Goal: Task Accomplishment & Management: Manage account settings

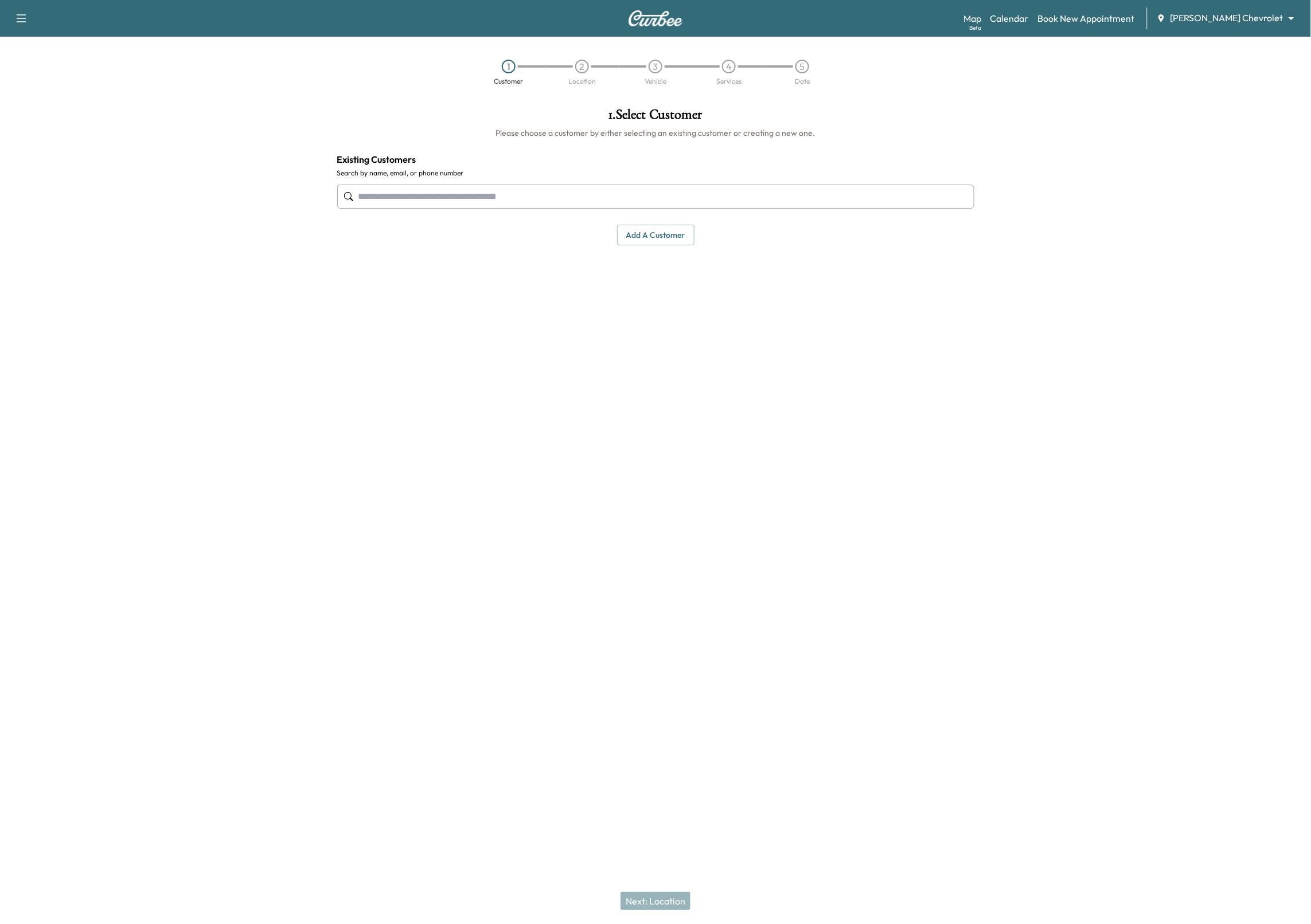
click at [1235, 9] on div "Map Beta Calendar Book New Appointment [PERSON_NAME] Chevrolet ******** ​" at bounding box center [1132, 19] width 338 height 22
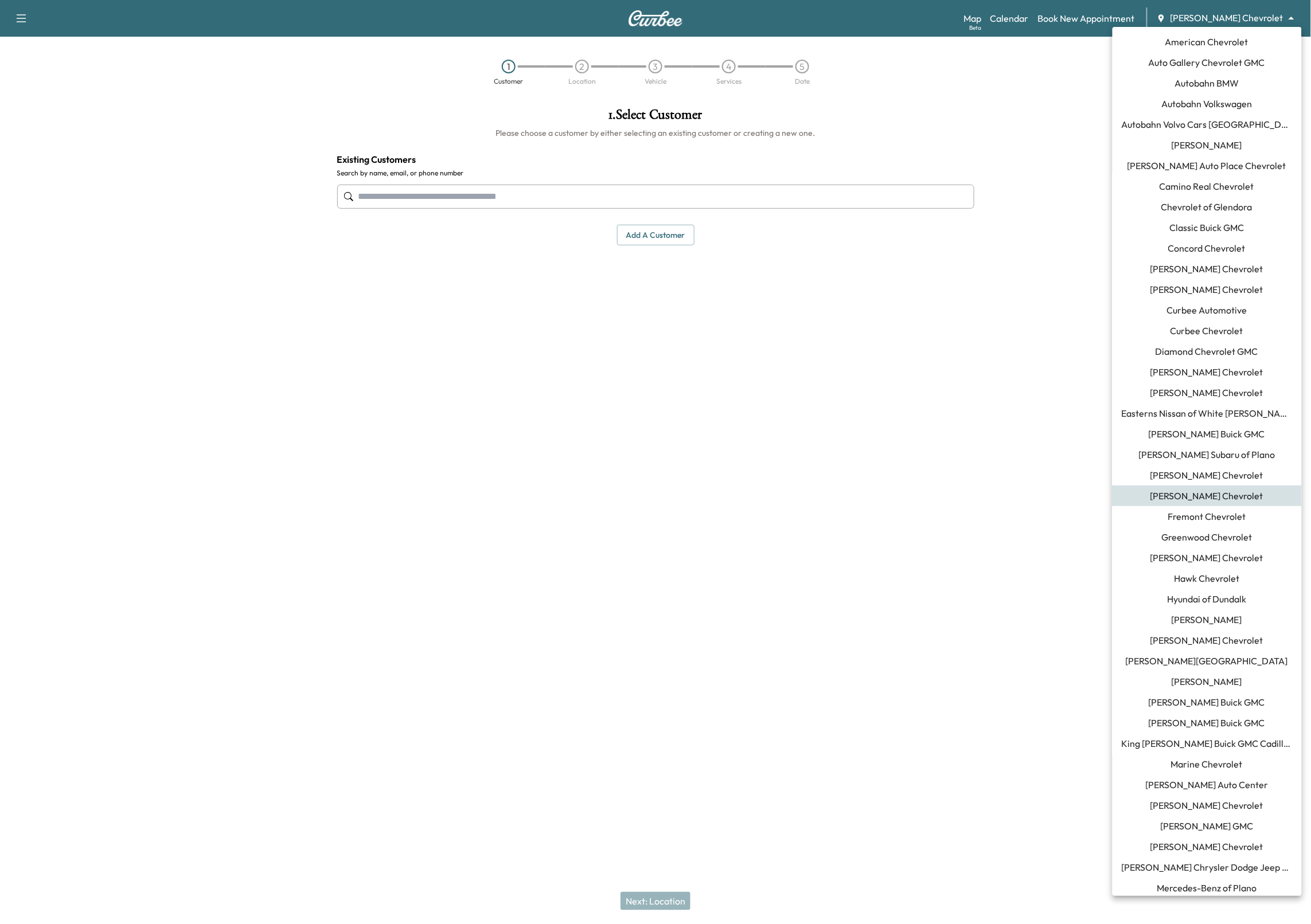
click at [1233, 16] on body "Support Log Out Map Beta Calendar Book New Appointment [PERSON_NAME] Chevrolet …" at bounding box center [655, 462] width 1311 height 924
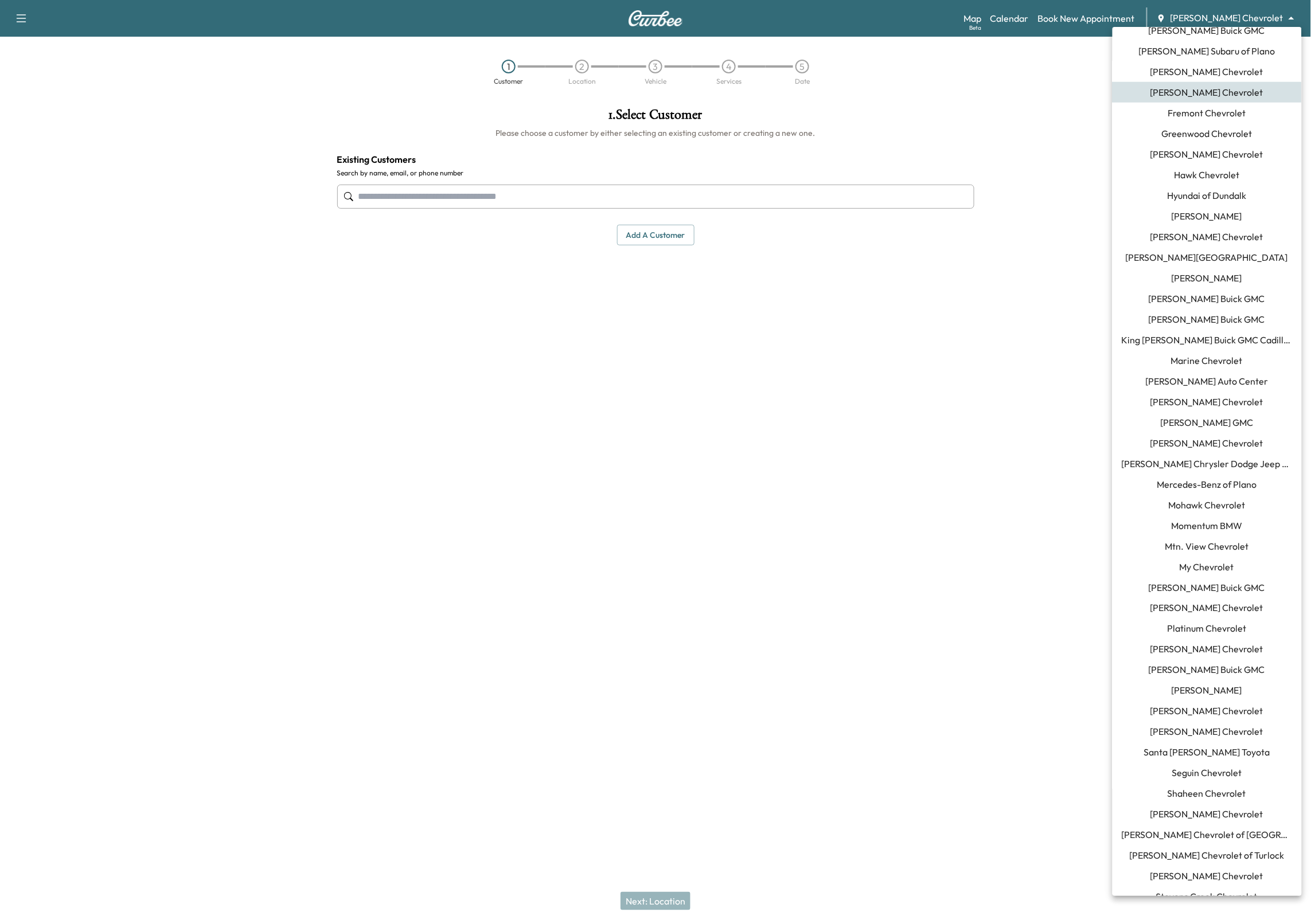
scroll to position [431, 0]
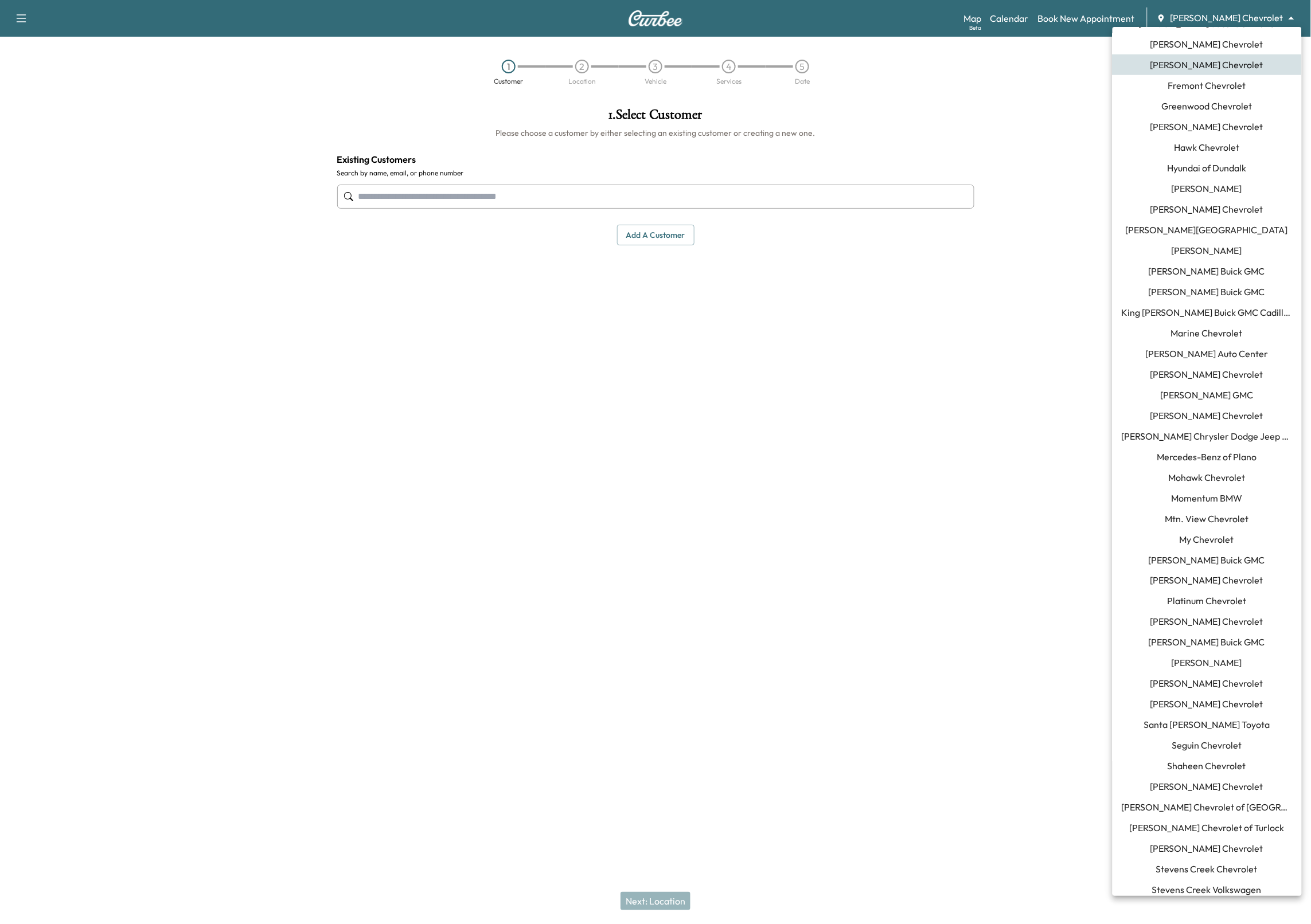
click at [1200, 373] on span "[PERSON_NAME] Chevrolet" at bounding box center [1207, 374] width 113 height 14
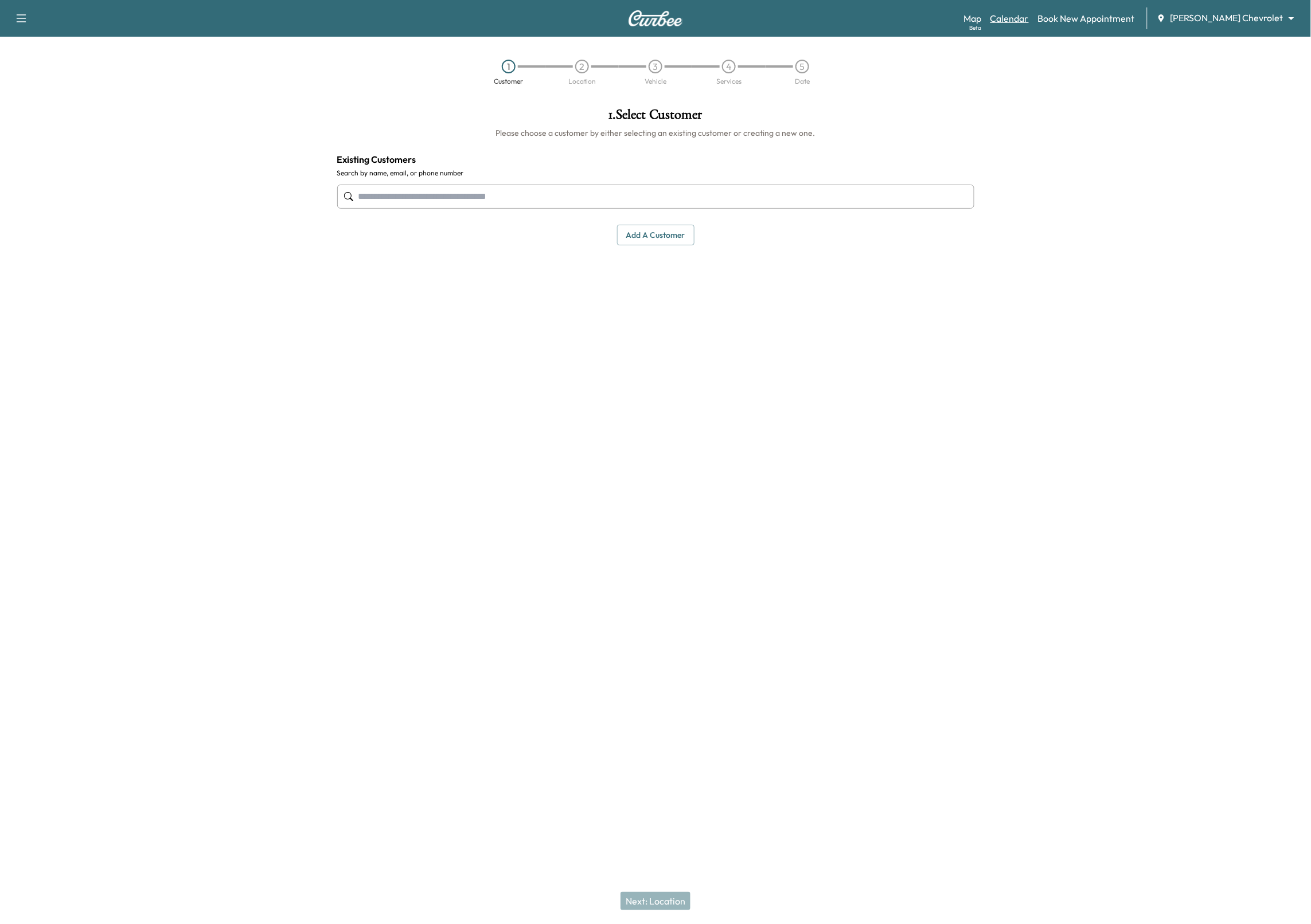
click at [1029, 24] on link "Calendar" at bounding box center [1009, 19] width 38 height 14
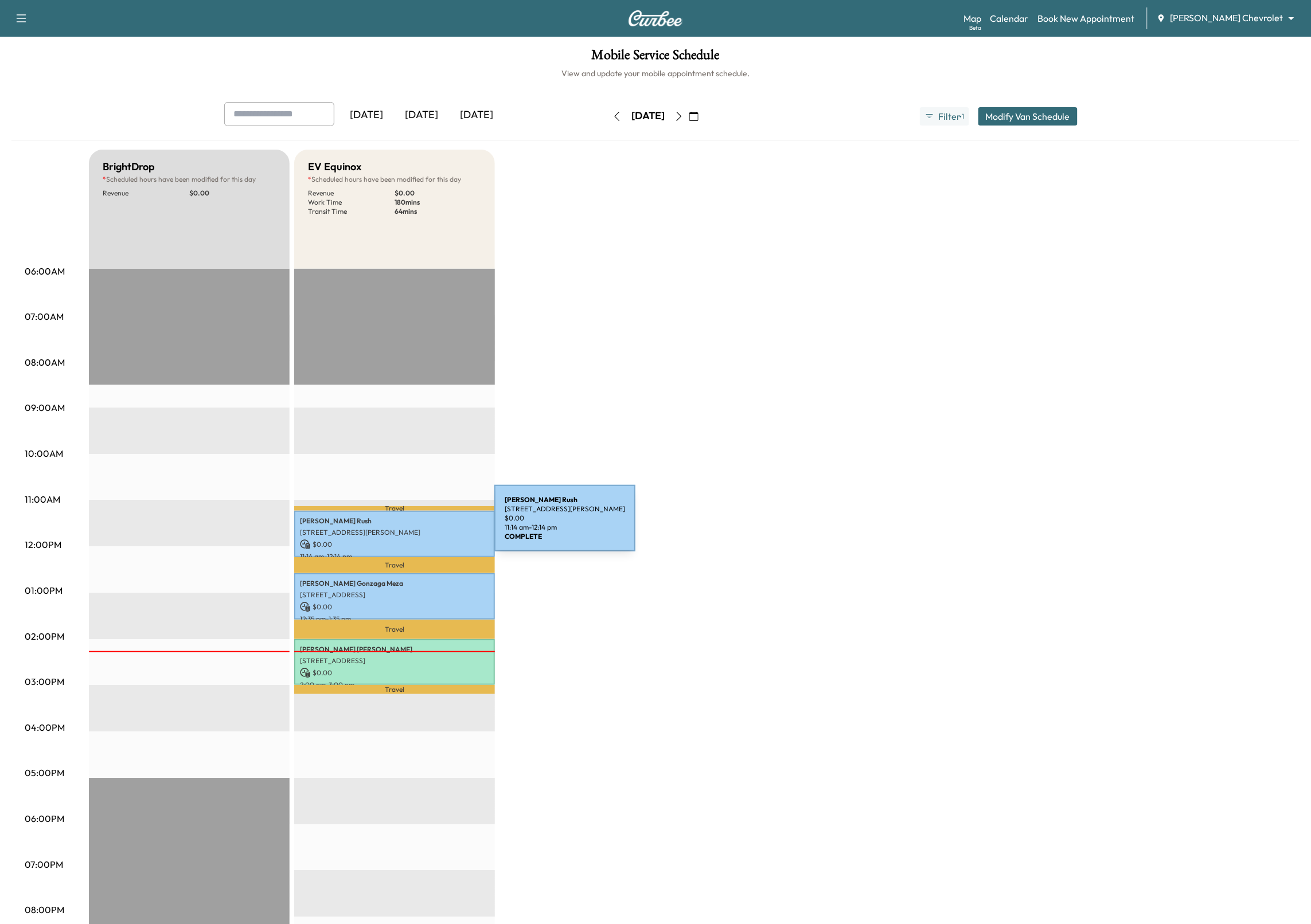
click at [409, 526] on p "[PERSON_NAME]" at bounding box center [395, 522] width 190 height 9
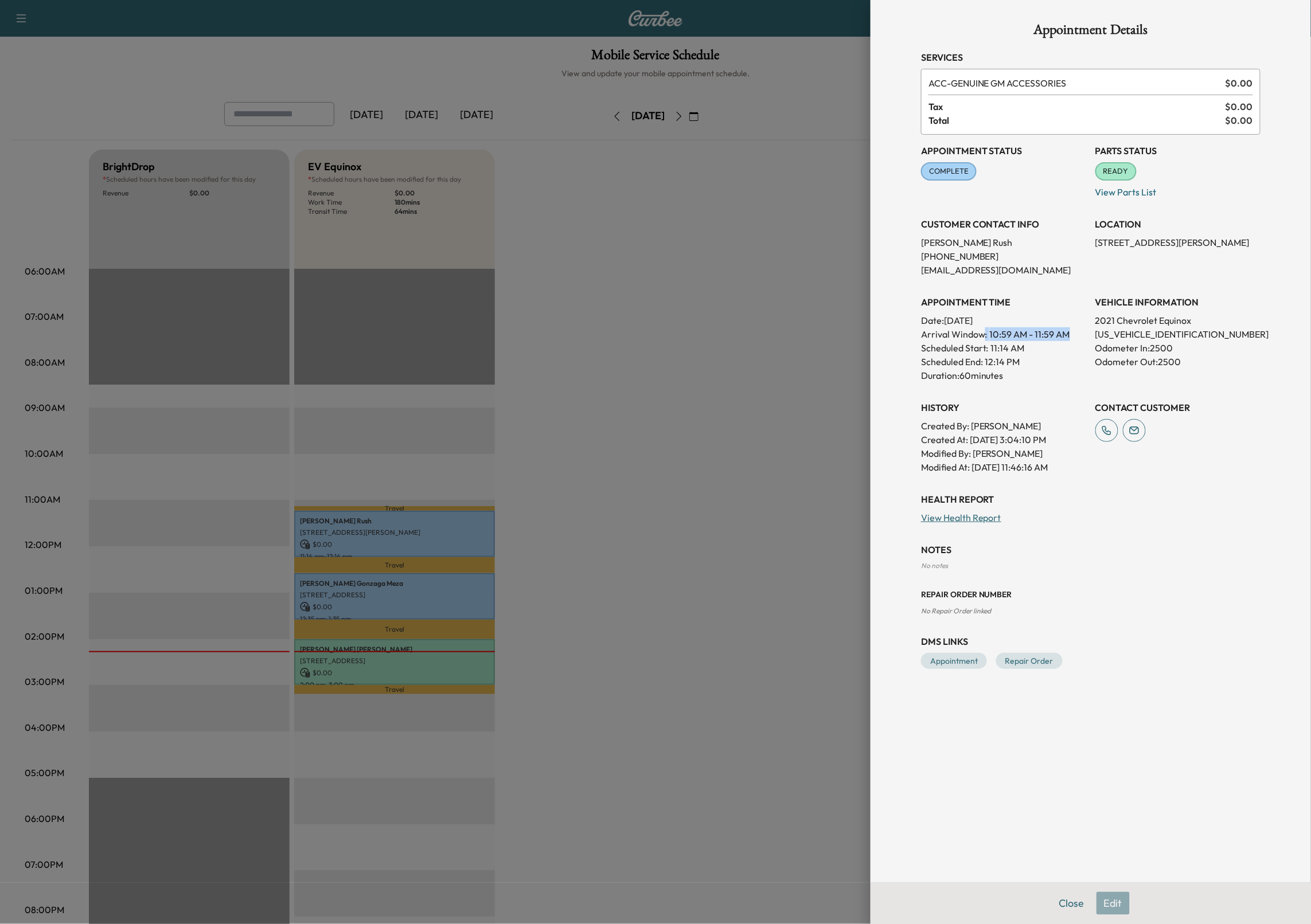
drag, startPoint x: 985, startPoint y: 332, endPoint x: 1069, endPoint y: 332, distance: 84.0
click at [1069, 332] on p "Arrival Window: 10:59 AM - 11:59 AM" at bounding box center [1004, 335] width 165 height 14
click at [1068, 332] on span "10:59 AM - 11:59 AM" at bounding box center [1029, 335] width 80 height 14
click at [794, 405] on div at bounding box center [655, 462] width 1311 height 924
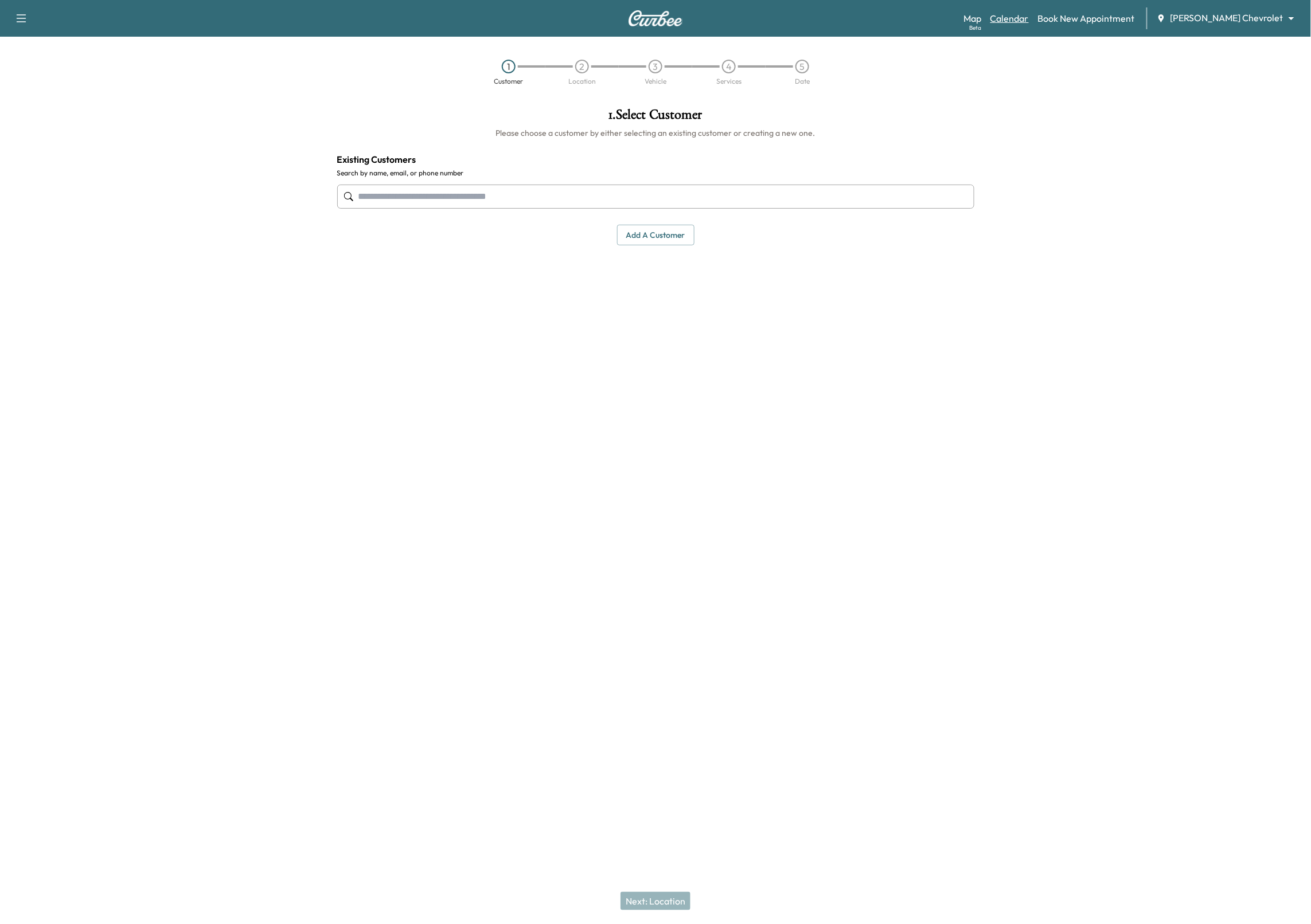
click at [1029, 19] on link "Calendar" at bounding box center [1009, 19] width 38 height 14
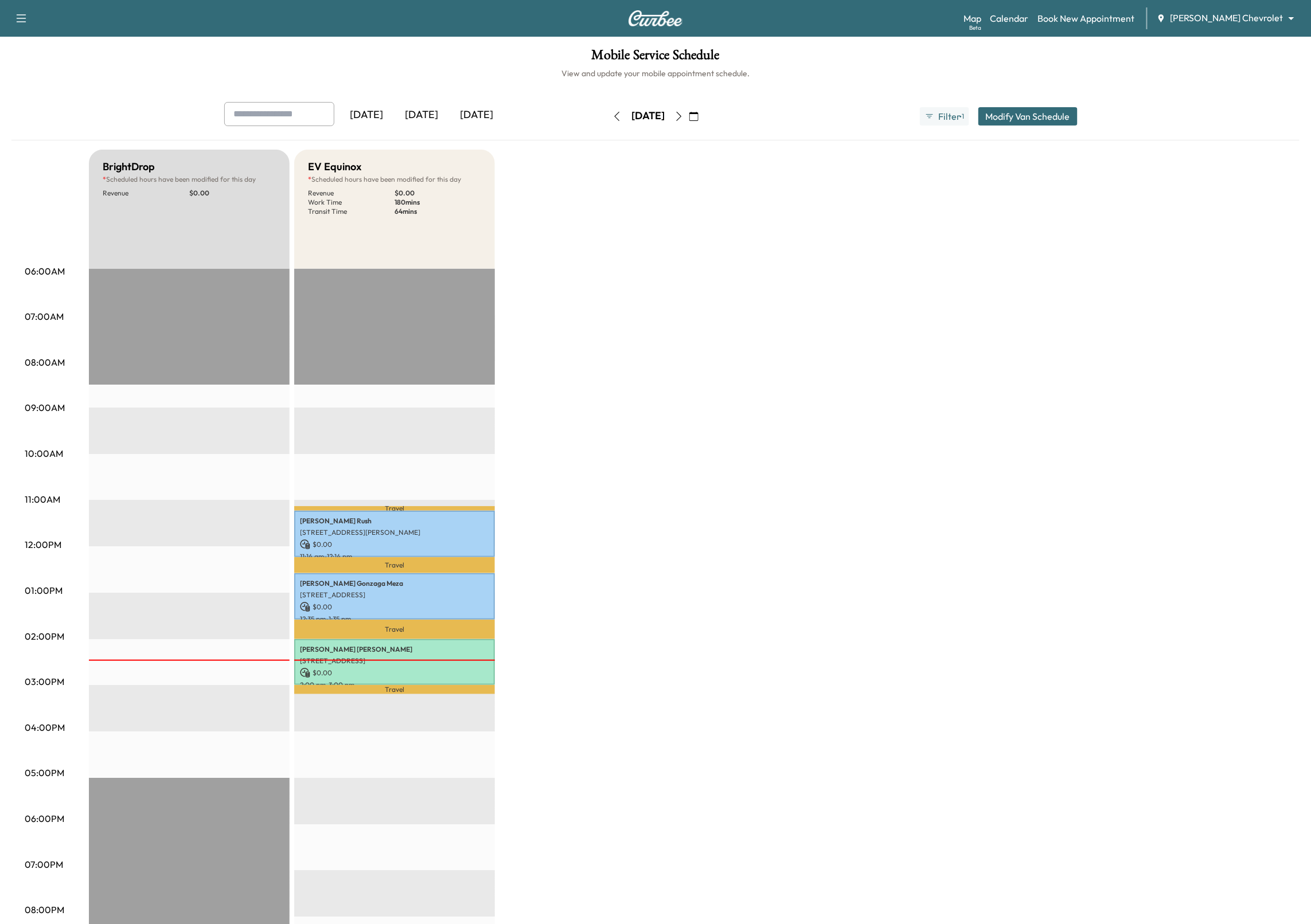
click at [683, 113] on icon "button" at bounding box center [679, 116] width 9 height 9
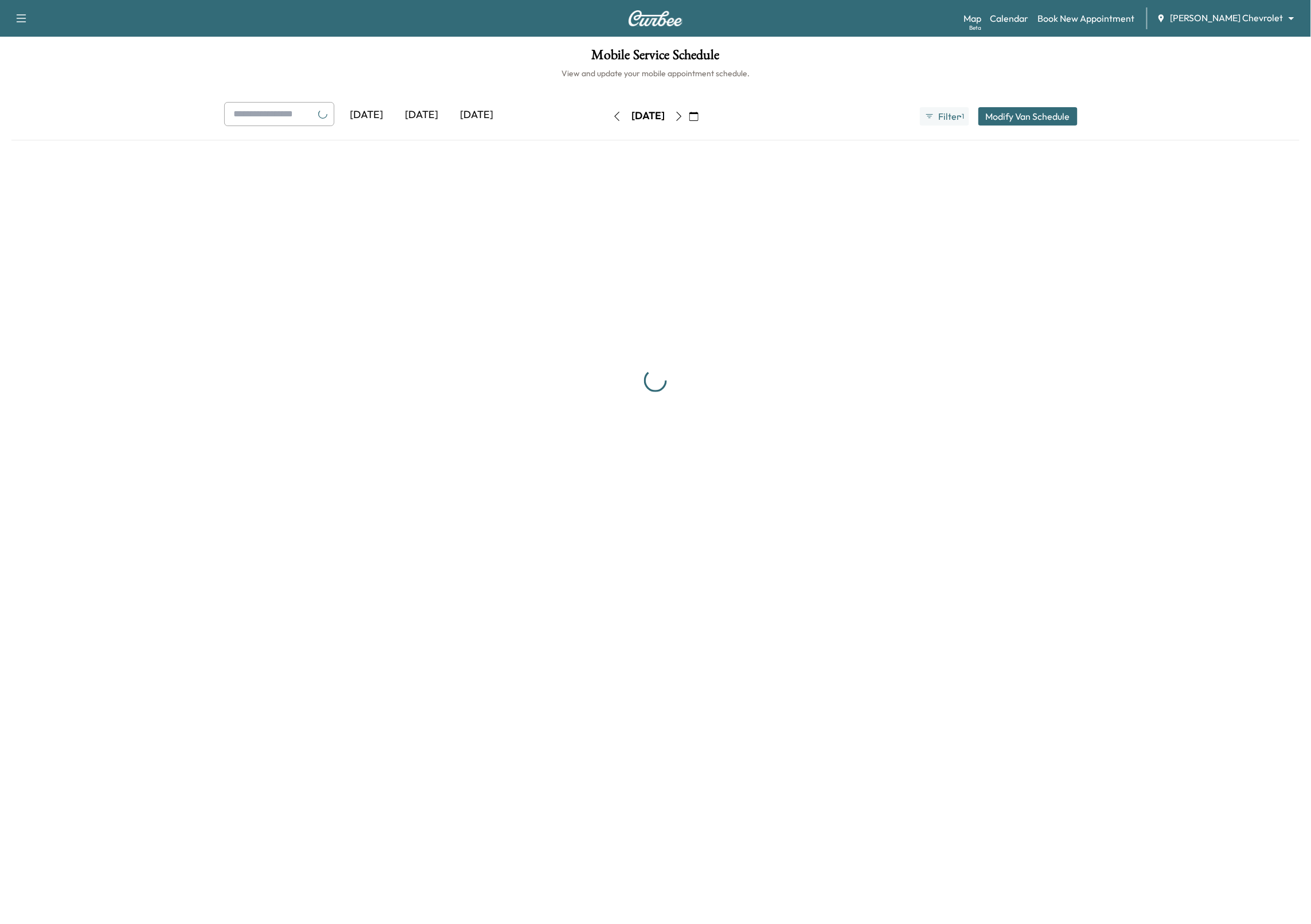
click at [689, 113] on button "button" at bounding box center [679, 117] width 19 height 19
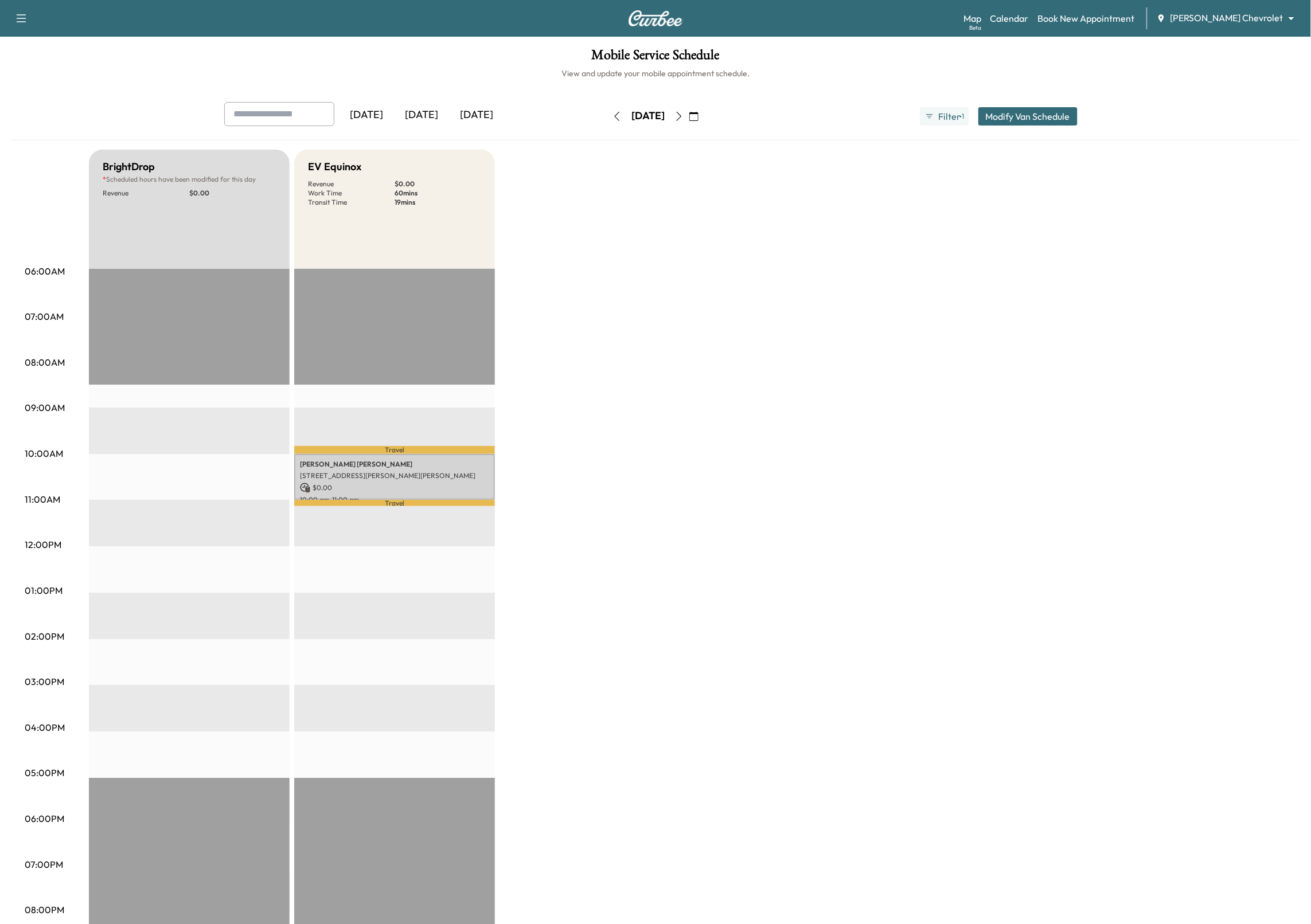
click at [612, 115] on icon "button" at bounding box center [617, 116] width 9 height 9
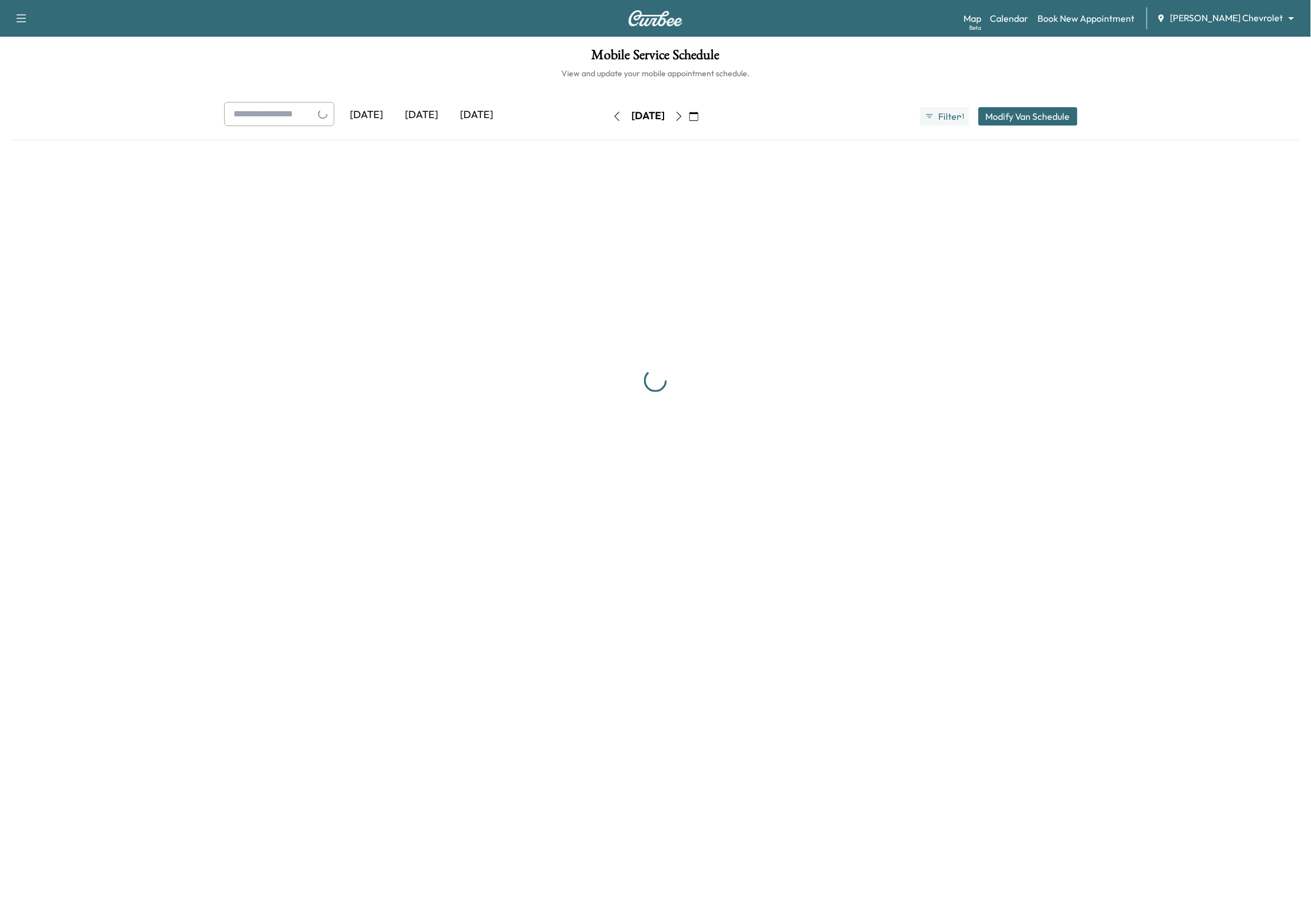
click at [608, 115] on button "button" at bounding box center [617, 117] width 19 height 19
click at [612, 115] on icon "button" at bounding box center [617, 116] width 9 height 9
click at [615, 115] on icon "button" at bounding box center [617, 116] width 5 height 9
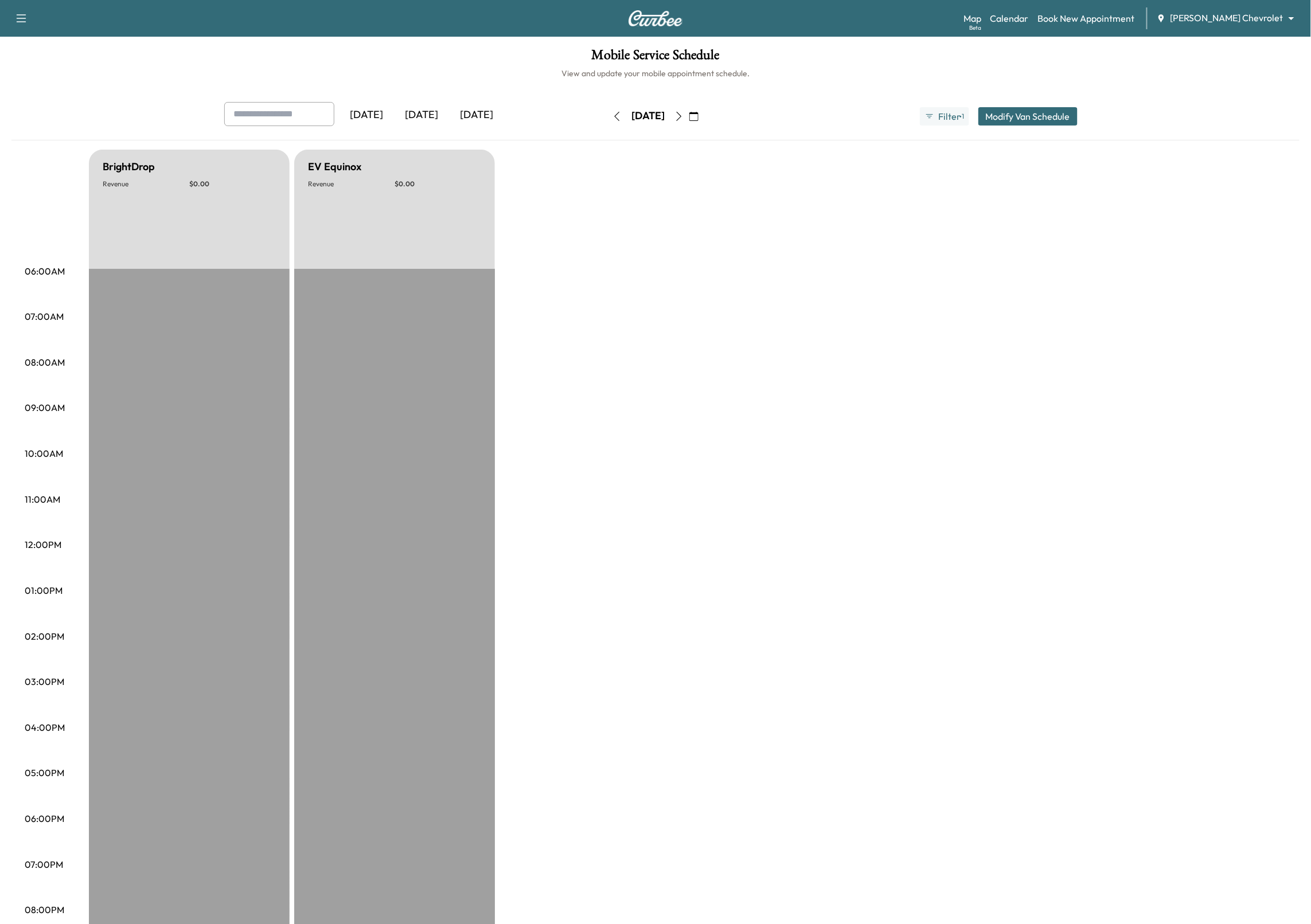
click at [612, 115] on icon "button" at bounding box center [617, 116] width 9 height 9
